Goal: Task Accomplishment & Management: Manage account settings

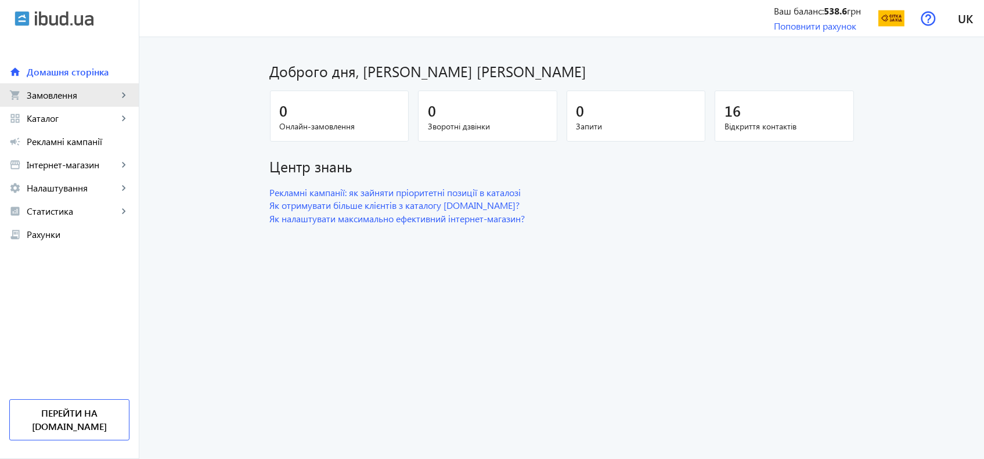
click at [79, 95] on span "Замовлення" at bounding box center [72, 95] width 91 height 12
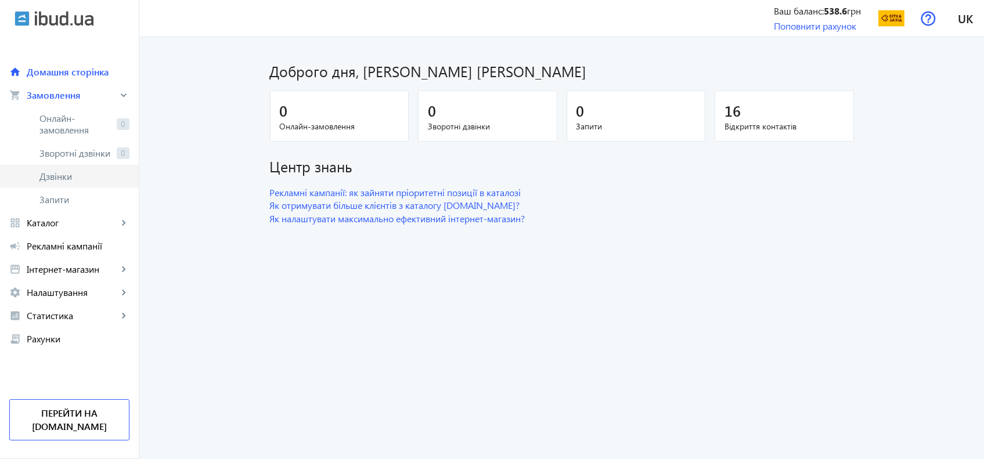
click at [67, 177] on span "Дзвінки" at bounding box center [84, 177] width 90 height 12
